Goal: Task Accomplishment & Management: Manage account settings

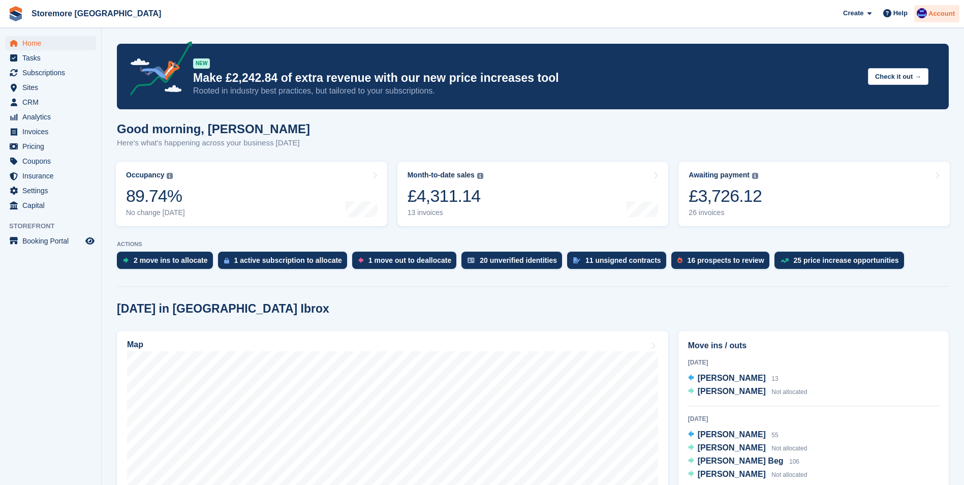
click at [941, 16] on span "Account" at bounding box center [941, 14] width 26 height 10
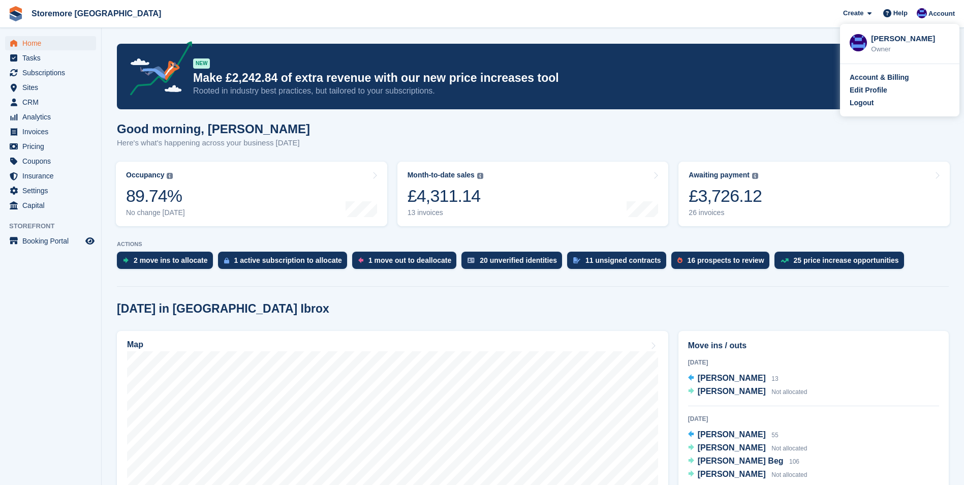
click at [861, 104] on div "Logout" at bounding box center [862, 103] width 24 height 11
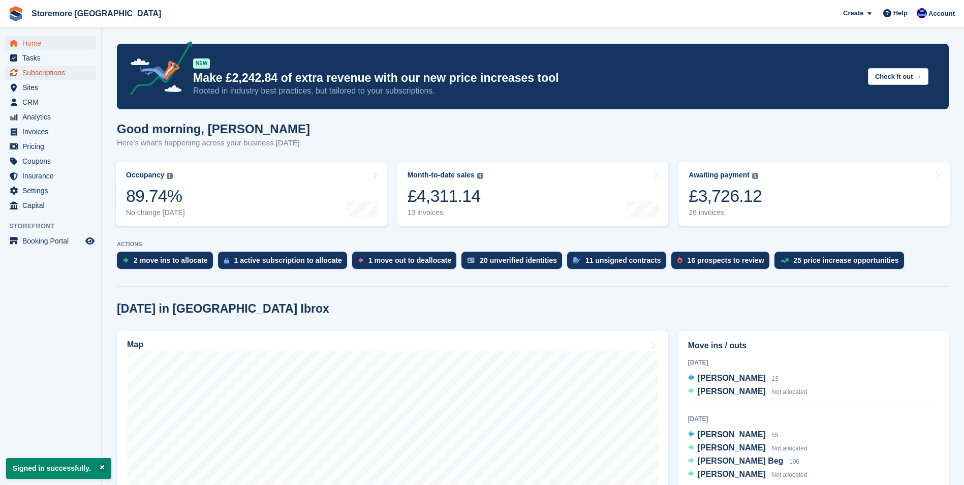
click at [57, 68] on span "Subscriptions" at bounding box center [52, 73] width 61 height 14
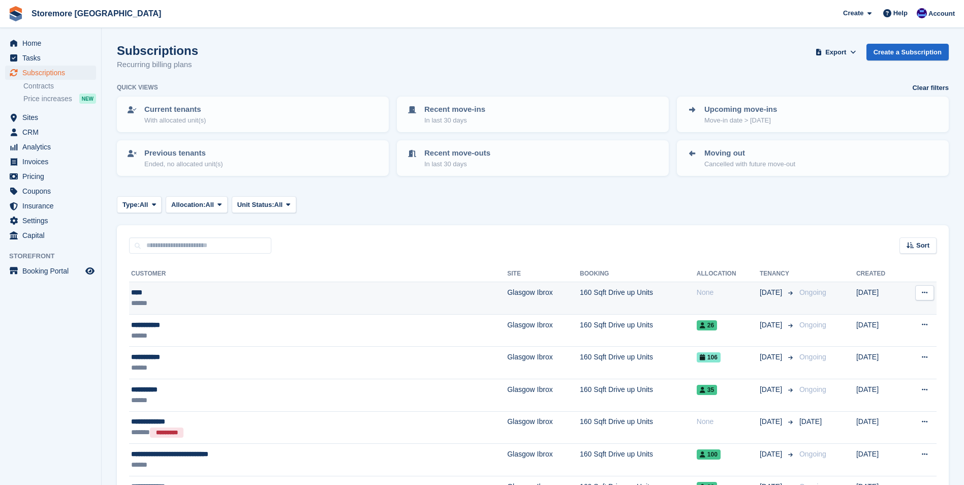
click at [210, 305] on div "******" at bounding box center [248, 303] width 235 height 11
